Goal: Task Accomplishment & Management: Use online tool/utility

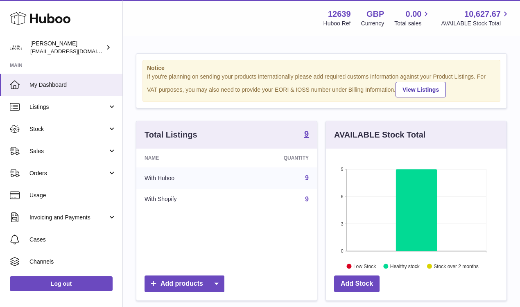
scroll to position [128, 181]
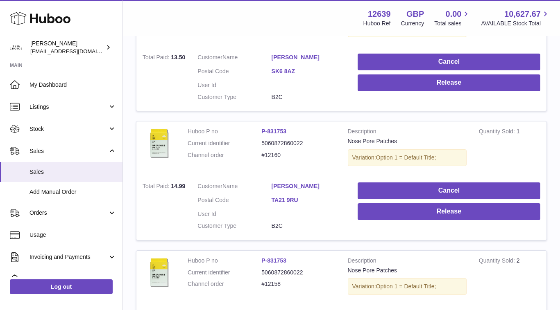
scroll to position [549, 0]
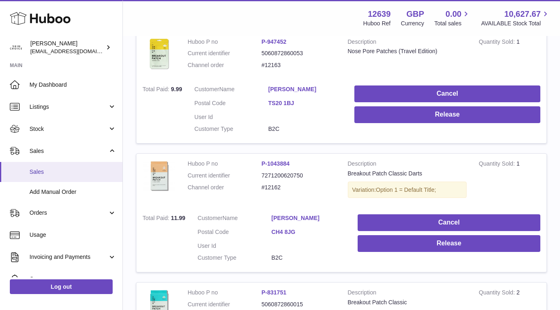
click at [90, 176] on link "Sales" at bounding box center [61, 172] width 122 height 20
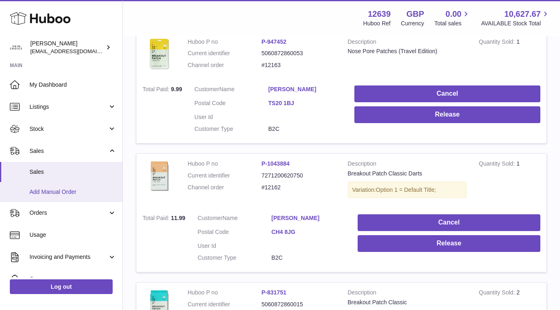
click at [82, 193] on span "Add Manual Order" at bounding box center [72, 192] width 87 height 8
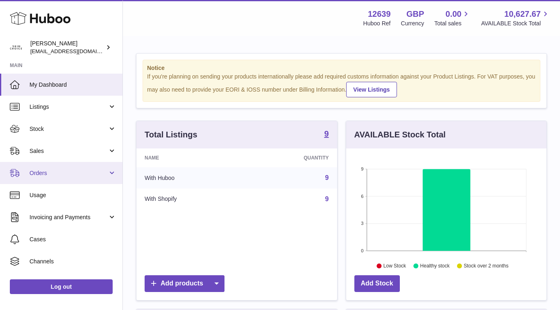
scroll to position [128, 200]
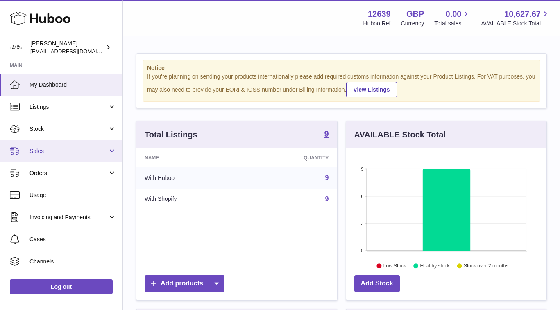
click at [91, 151] on span "Sales" at bounding box center [68, 151] width 78 height 8
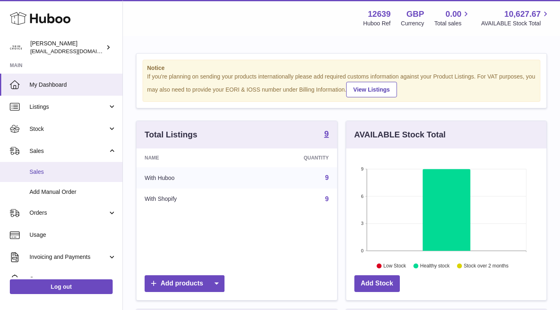
click at [86, 168] on link "Sales" at bounding box center [61, 172] width 122 height 20
